Goal: Complete application form: Complete application form

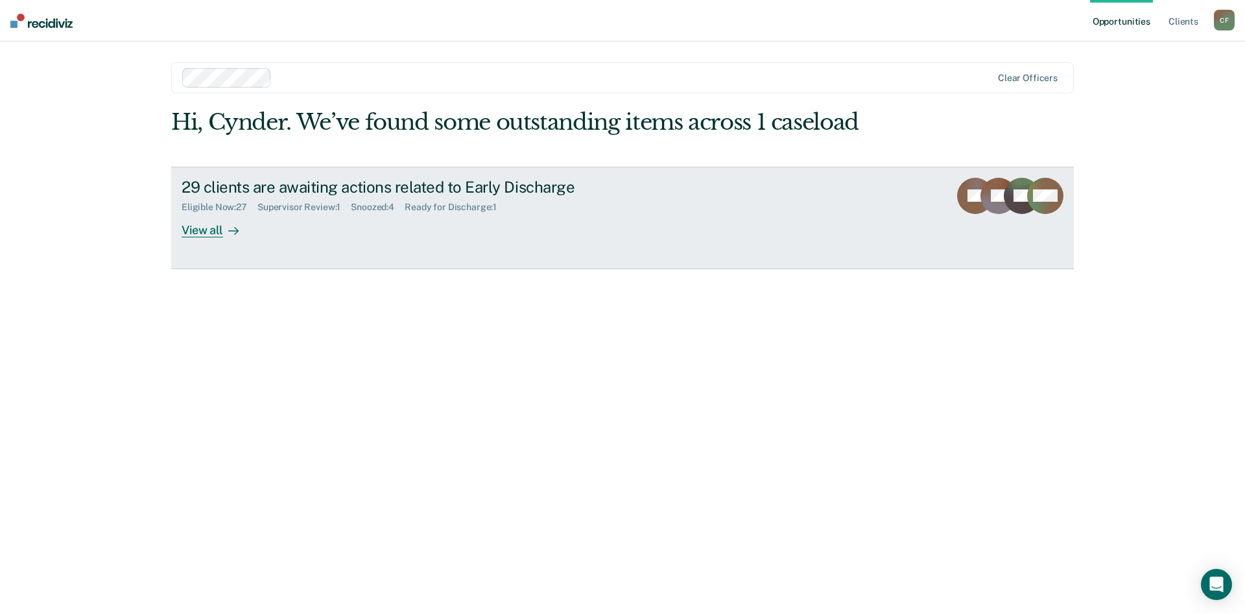
click at [187, 228] on div "View all" at bounding box center [218, 224] width 73 height 25
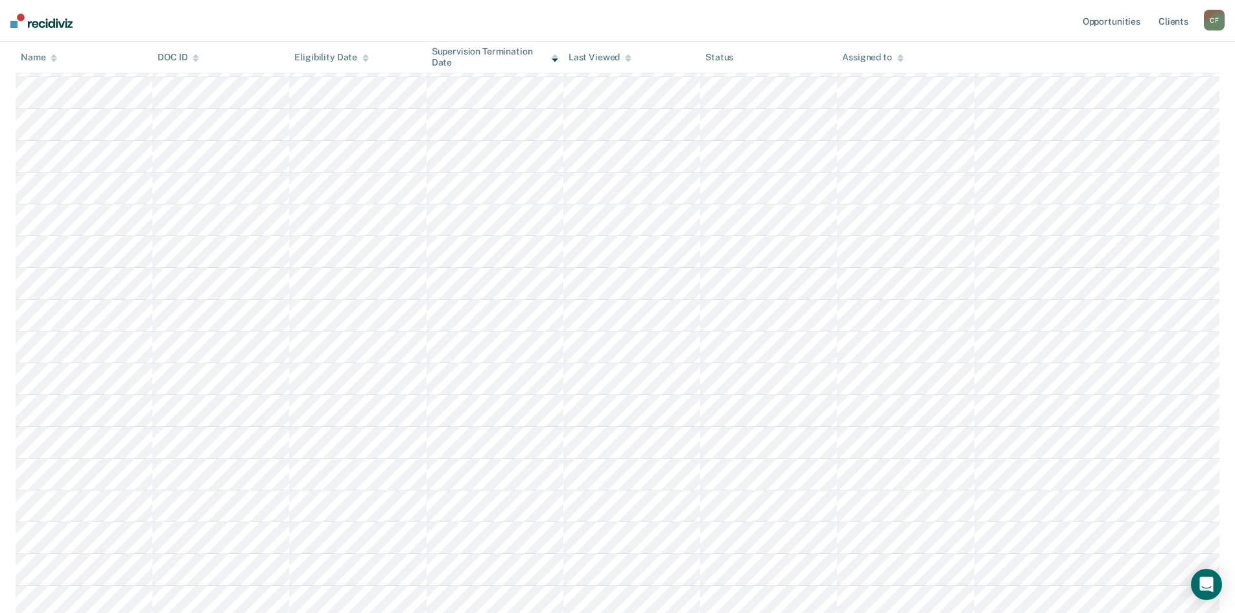
scroll to position [454, 0]
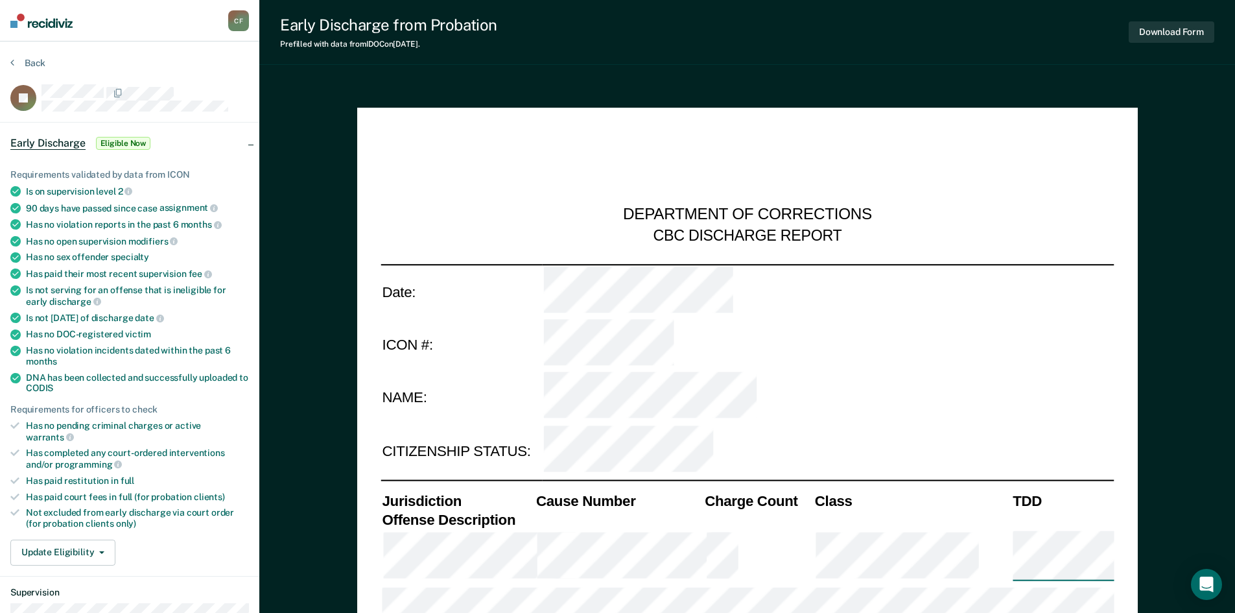
type textarea "x"
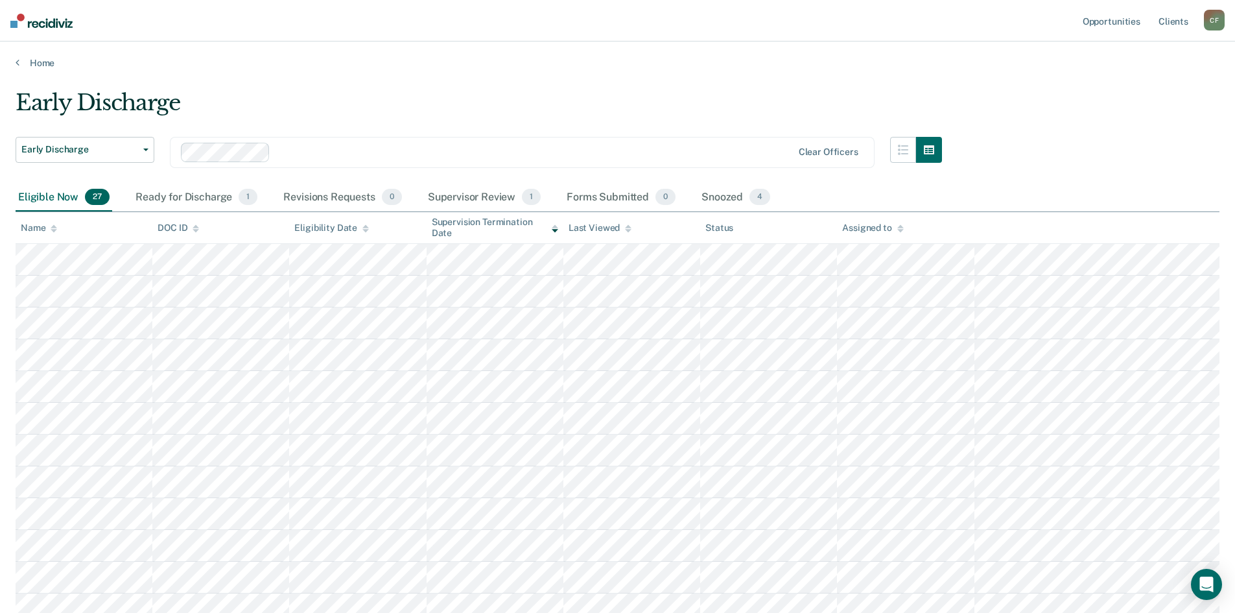
scroll to position [454, 0]
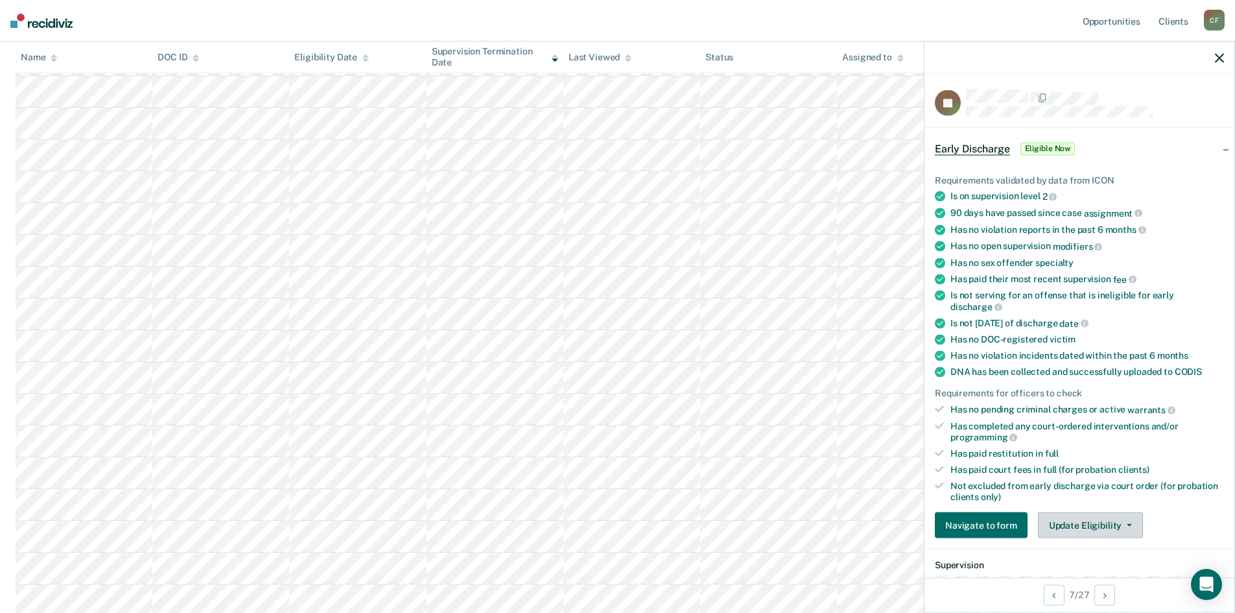
click at [1100, 529] on button "Update Eligibility" at bounding box center [1090, 525] width 105 height 26
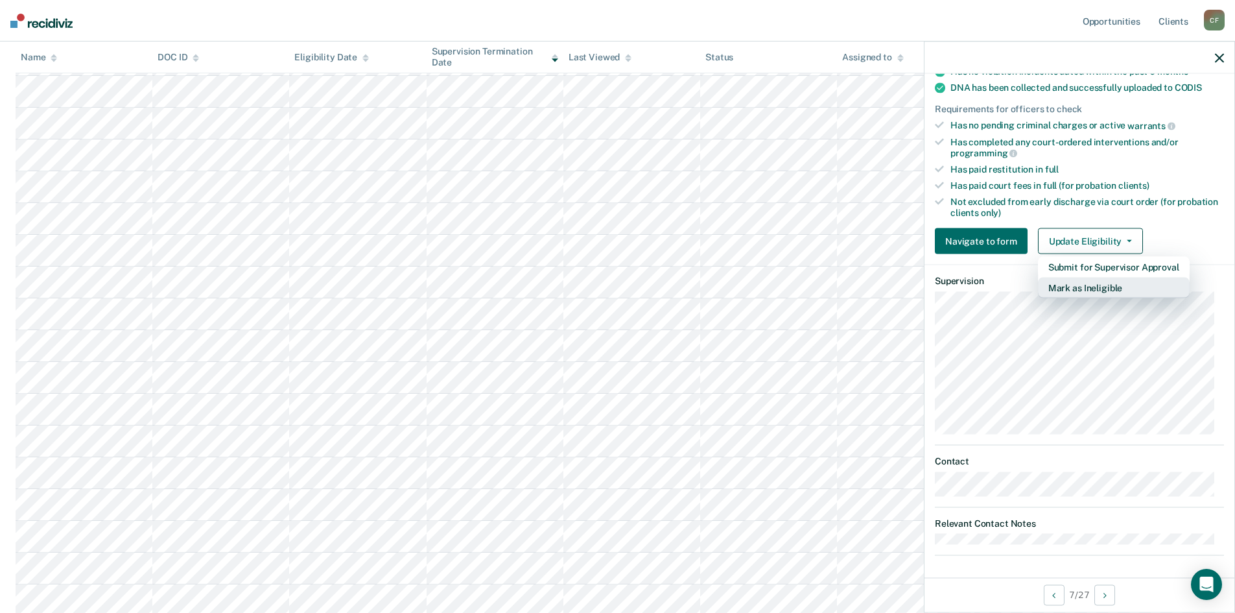
scroll to position [287, 0]
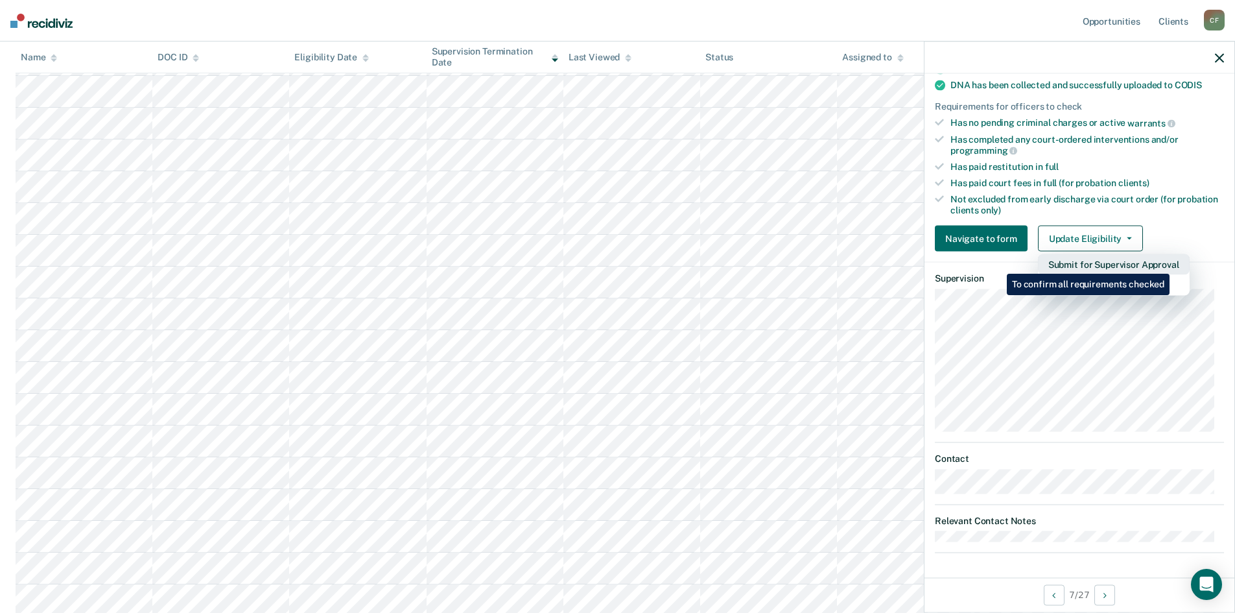
click at [1172, 264] on button "Submit for Supervisor Approval" at bounding box center [1114, 264] width 152 height 21
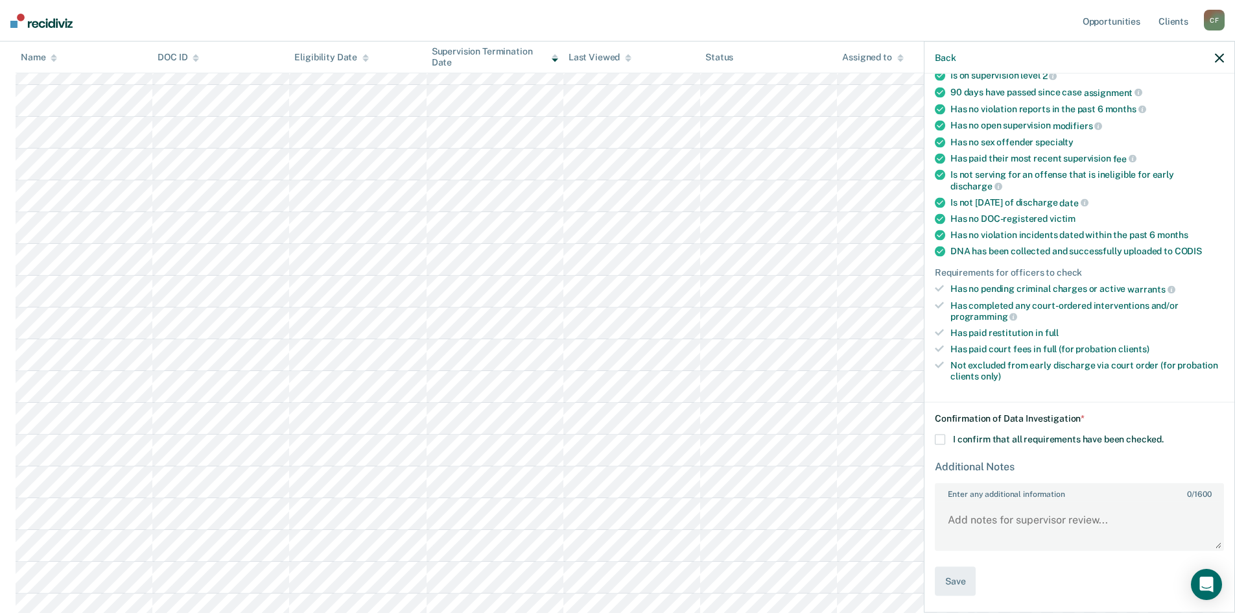
scroll to position [195, 0]
click at [1226, 56] on div "Back" at bounding box center [1080, 58] width 310 height 32
click at [1217, 62] on icon "button" at bounding box center [1219, 57] width 9 height 9
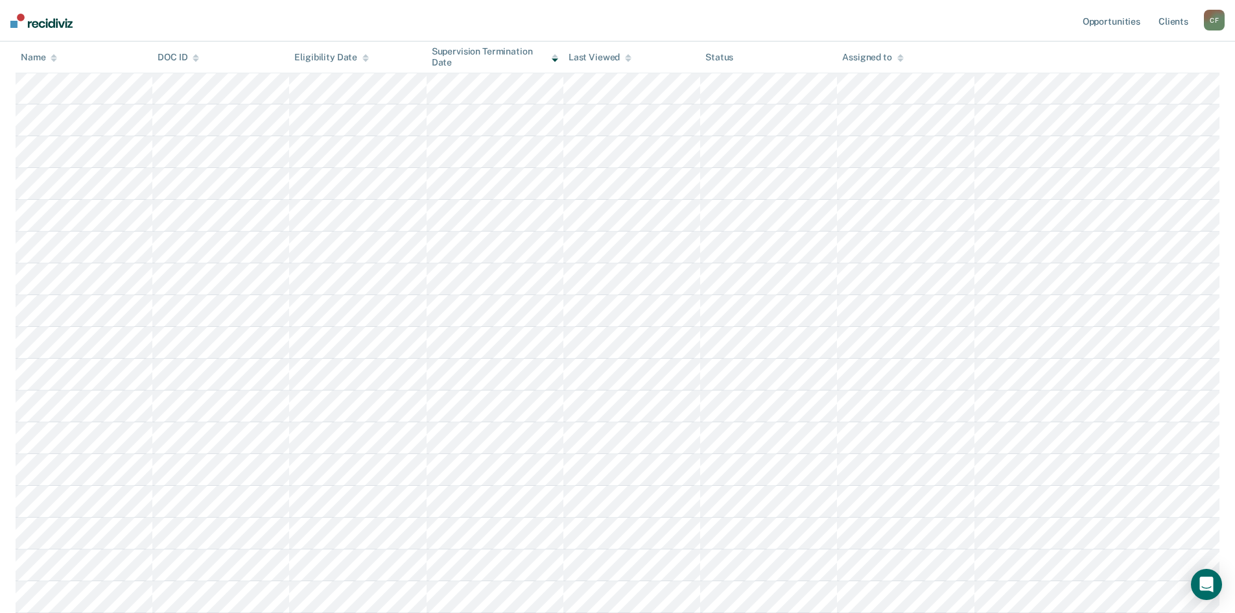
scroll to position [0, 0]
